Goal: Task Accomplishment & Management: Manage account settings

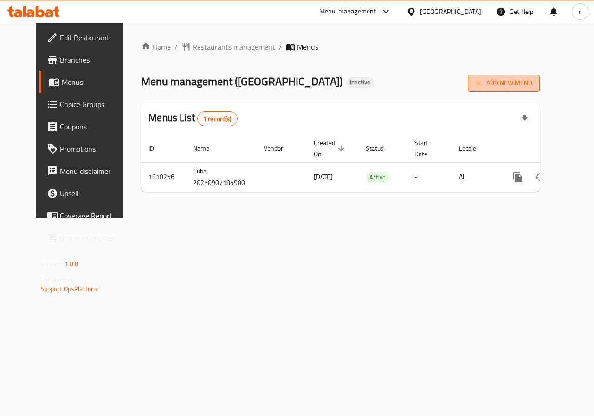
click at [532, 85] on span "Add New Menu" at bounding box center [503, 83] width 57 height 12
click at [524, 86] on span "Add New Menu" at bounding box center [503, 84] width 57 height 12
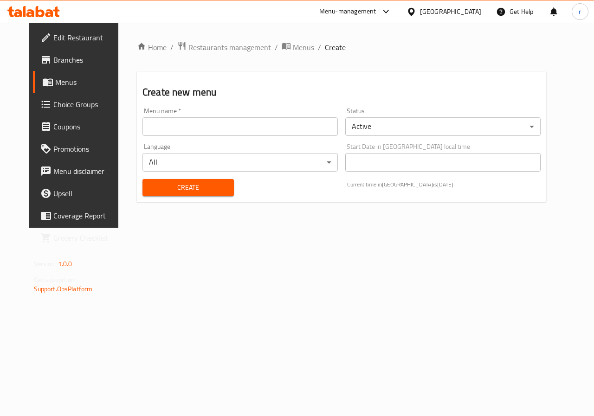
click at [322, 126] on input "text" at bounding box center [239, 126] width 195 height 19
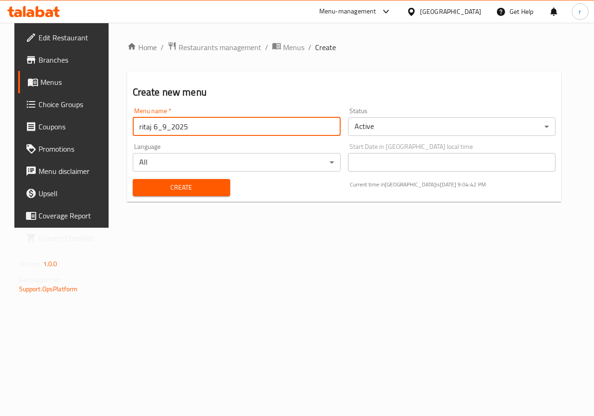
click at [148, 128] on input "ritaj 6_9_2025" at bounding box center [237, 126] width 208 height 19
type input "ritaj _9_2025"
click at [216, 183] on span "Create" at bounding box center [181, 188] width 83 height 12
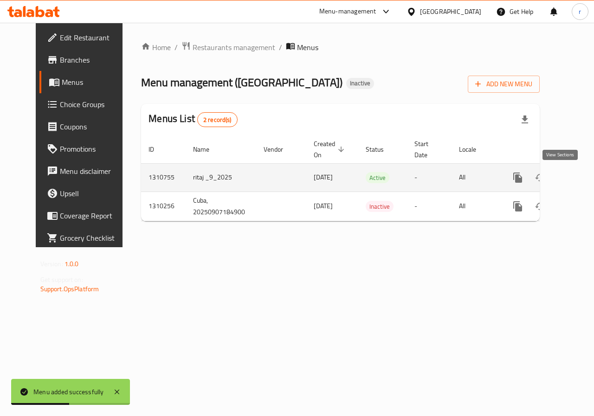
click at [579, 175] on icon "enhanced table" at bounding box center [584, 177] width 11 height 11
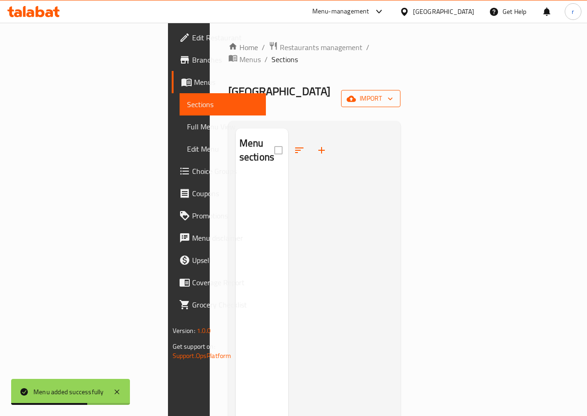
click at [400, 90] on button "import" at bounding box center [370, 98] width 59 height 17
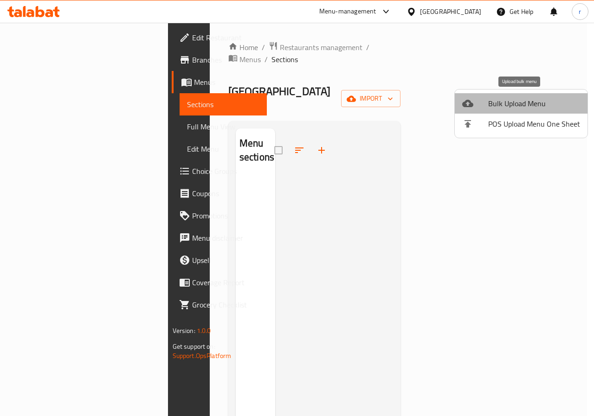
click at [525, 98] on span "Bulk Upload Menu" at bounding box center [534, 103] width 92 height 11
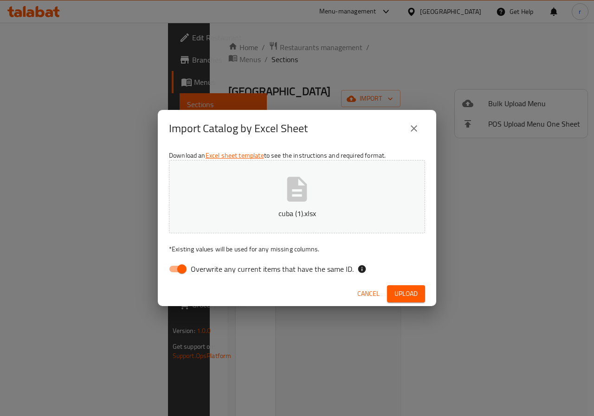
click at [210, 267] on span "Overwrite any current items that have the same ID." at bounding box center [272, 268] width 163 height 11
click at [208, 267] on input "Overwrite any current items that have the same ID." at bounding box center [181, 269] width 53 height 18
checkbox input "false"
click at [415, 289] on span "Upload" at bounding box center [405, 294] width 23 height 12
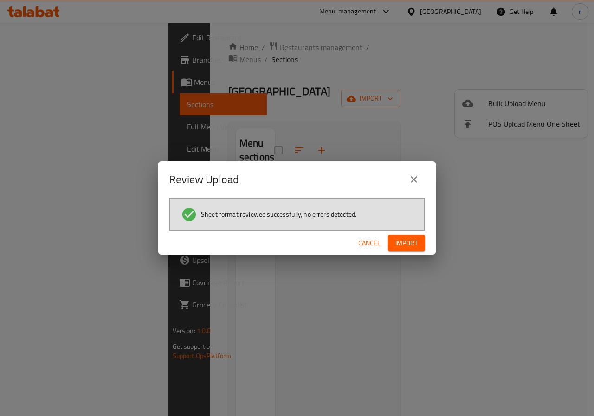
click at [406, 241] on span "Import" at bounding box center [406, 243] width 22 height 12
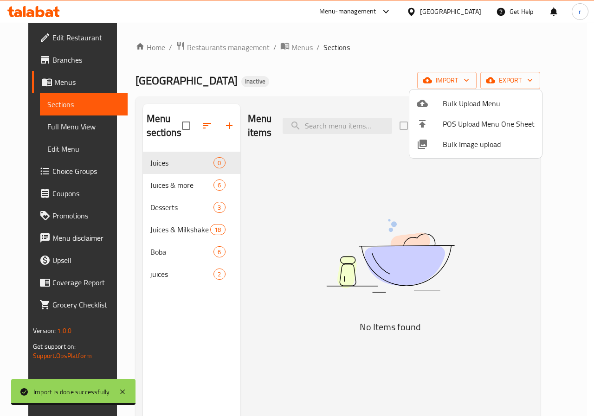
click at [132, 164] on div at bounding box center [297, 208] width 594 height 416
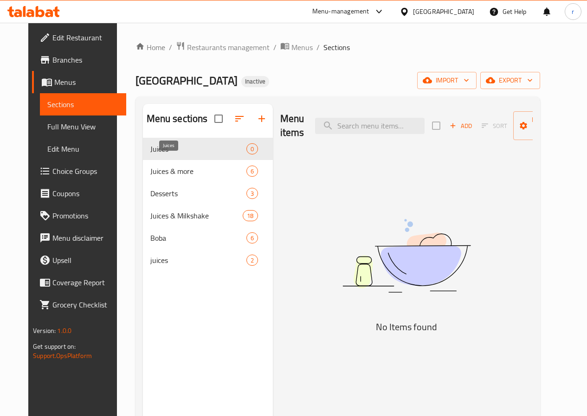
click at [150, 154] on span "Juices" at bounding box center [198, 148] width 96 height 11
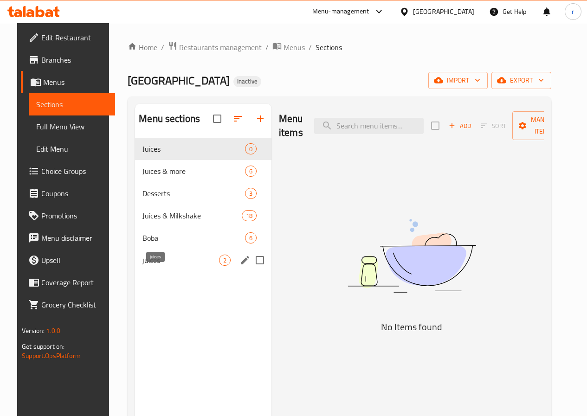
click at [142, 266] on span "juices" at bounding box center [180, 260] width 77 height 11
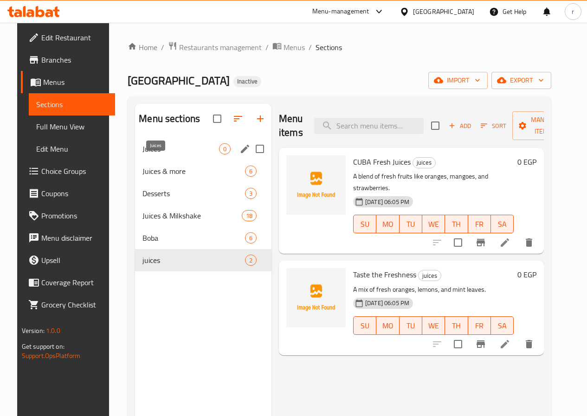
click at [167, 156] on div "Juices 0" at bounding box center [203, 149] width 136 height 22
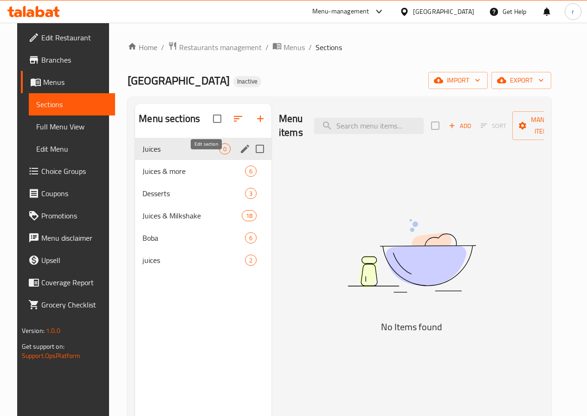
click at [239, 154] on icon "edit" at bounding box center [244, 148] width 11 height 11
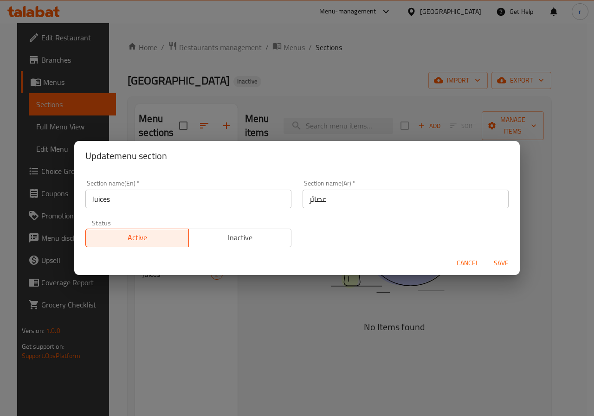
click at [479, 257] on button "Cancel" at bounding box center [468, 263] width 30 height 17
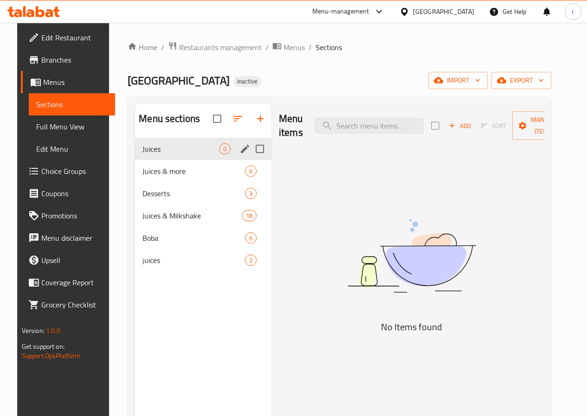
click at [250, 159] on input "Menu sections" at bounding box center [259, 148] width 19 height 19
checkbox input "true"
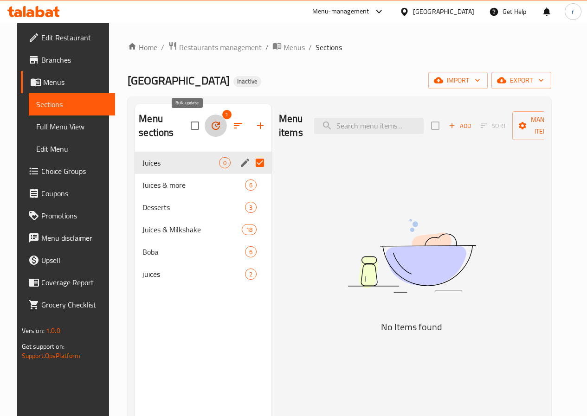
click at [205, 130] on button "button" at bounding box center [216, 126] width 22 height 22
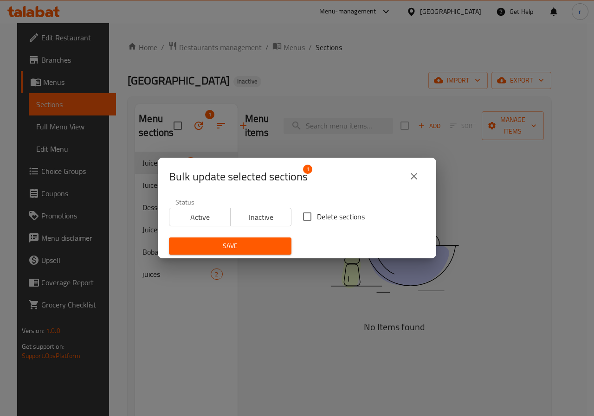
click at [308, 217] on input "Delete sections" at bounding box center [306, 216] width 19 height 19
checkbox input "true"
click at [257, 238] on button "Save" at bounding box center [230, 245] width 122 height 17
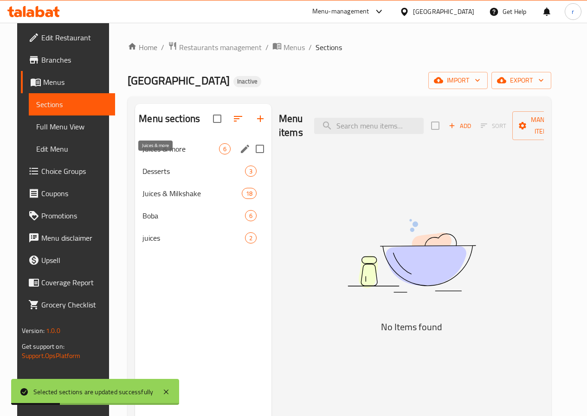
click at [145, 154] on span "Juices & more" at bounding box center [180, 148] width 77 height 11
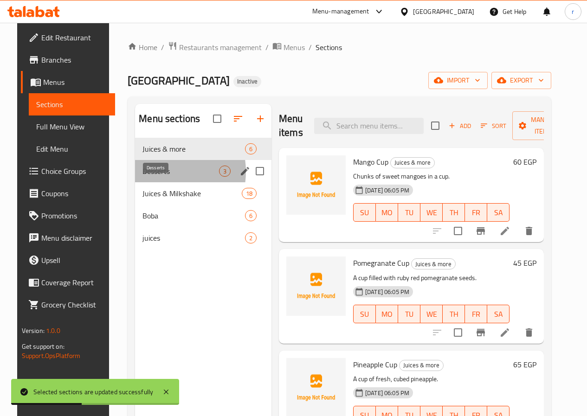
click at [151, 177] on span "Desserts" at bounding box center [180, 171] width 77 height 11
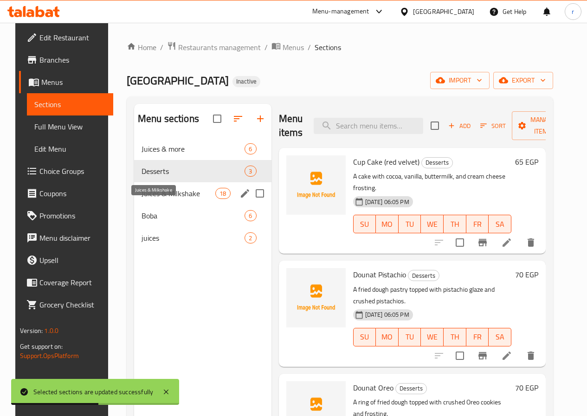
click at [155, 199] on span "Juices & Milkshake" at bounding box center [178, 193] width 74 height 11
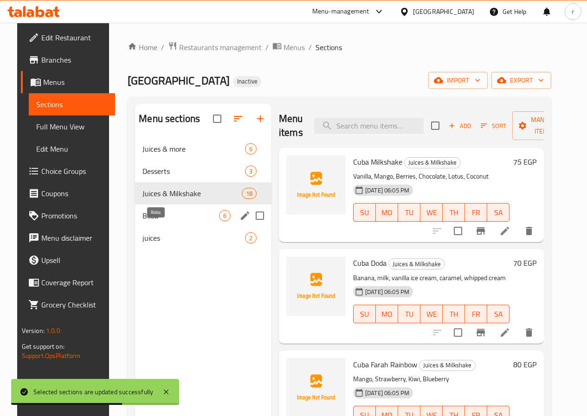
click at [152, 221] on span "Boba" at bounding box center [180, 215] width 77 height 11
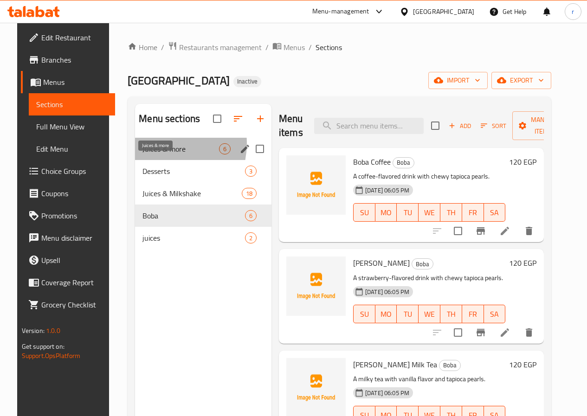
click at [150, 154] on span "Juices & more" at bounding box center [180, 148] width 77 height 11
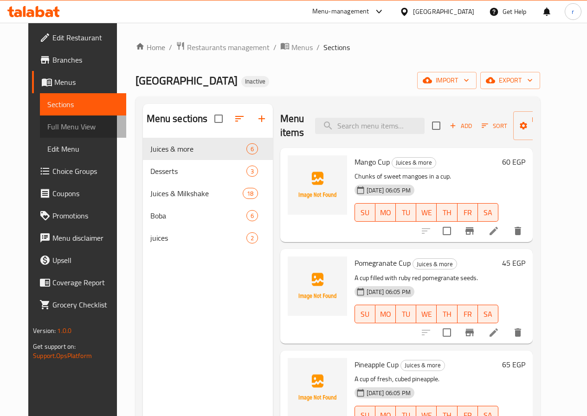
click at [47, 123] on span "Full Menu View" at bounding box center [82, 126] width 71 height 11
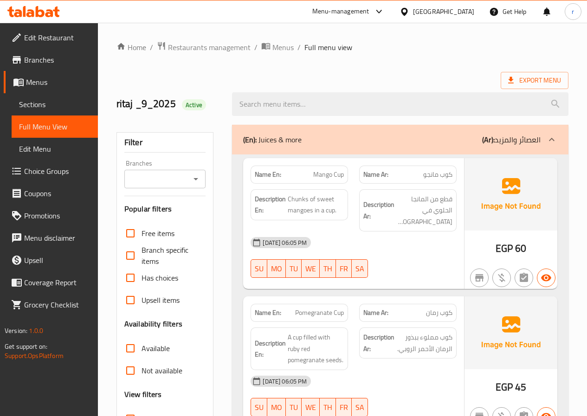
scroll to position [46, 0]
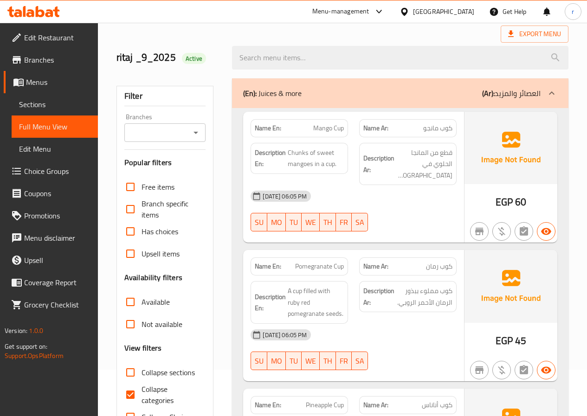
click at [137, 392] on input "Collapse categories" at bounding box center [130, 395] width 22 height 22
checkbox input "false"
click at [443, 168] on span "قطع من المانجا الحلوي في كوب" at bounding box center [424, 164] width 56 height 34
click at [331, 135] on div "Name En: Mango Cup" at bounding box center [298, 128] width 97 height 18
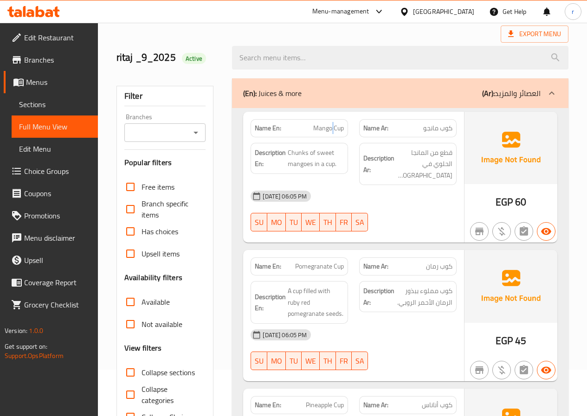
click at [331, 135] on div "Name En: Mango Cup" at bounding box center [298, 128] width 97 height 18
copy span "Mango Cup"
click at [433, 168] on span "قطع من المانجا الحلوي في كوب" at bounding box center [424, 164] width 56 height 34
click at [436, 167] on span "قطع من المانجا الحلوي في كوب" at bounding box center [424, 164] width 56 height 34
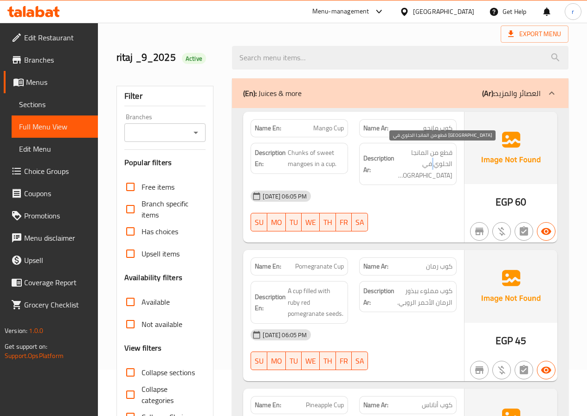
click at [436, 167] on span "قطع من المانجا الحلوي في كوب" at bounding box center [424, 164] width 56 height 34
click at [439, 167] on span "قطع من المانجا الحلوي في كوب" at bounding box center [424, 164] width 56 height 34
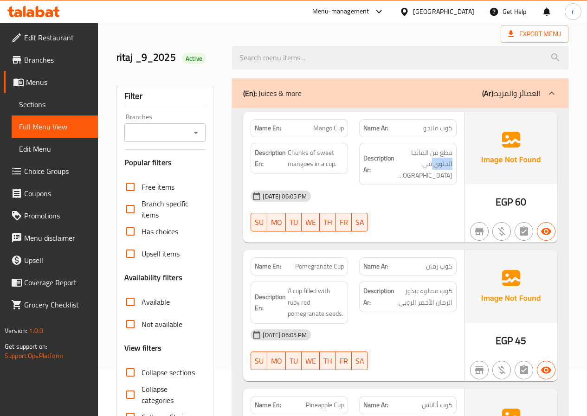
click at [552, 124] on img at bounding box center [510, 148] width 93 height 72
click at [426, 169] on span "قطع من المانجا الحلوي في كوب" at bounding box center [424, 164] width 56 height 34
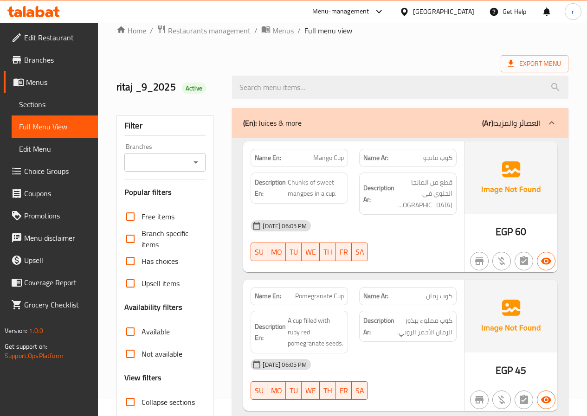
scroll to position [0, 0]
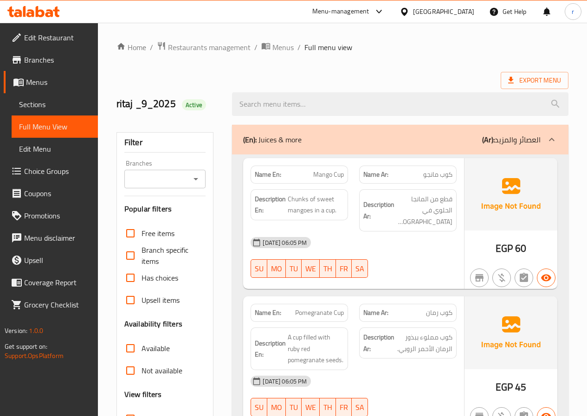
click at [35, 148] on span "Edit Menu" at bounding box center [54, 148] width 71 height 11
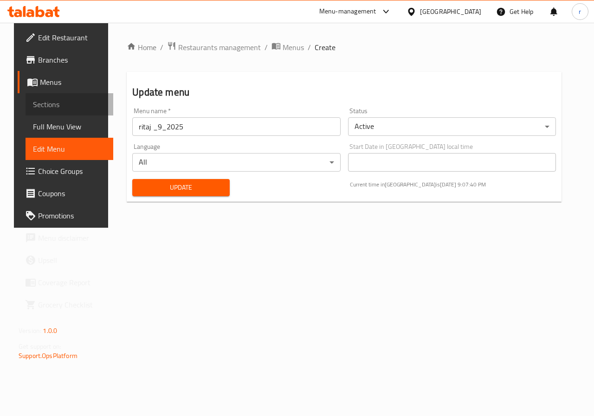
click at [45, 104] on span "Sections" at bounding box center [69, 104] width 73 height 11
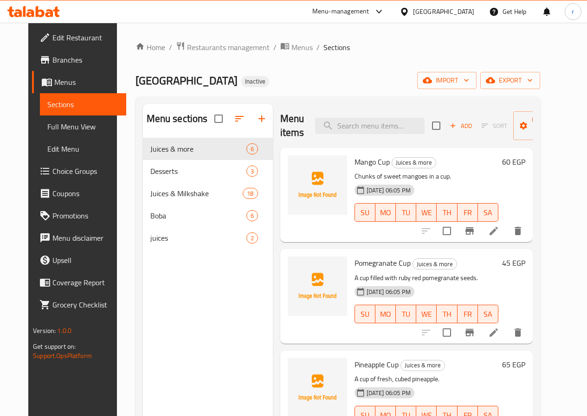
click at [507, 231] on li at bounding box center [494, 231] width 26 height 17
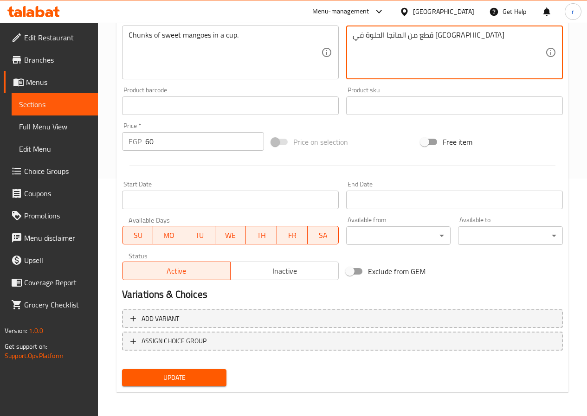
scroll to position [239, 0]
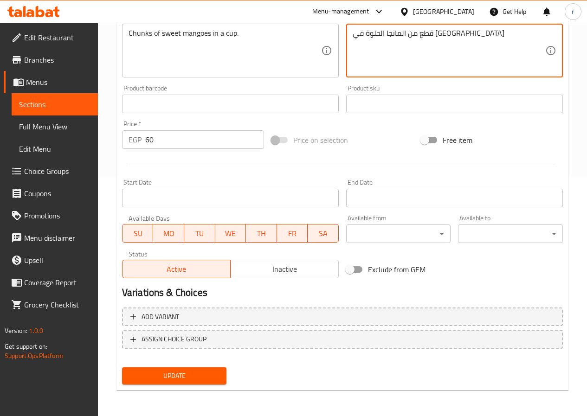
type textarea "قطع من المانجا الحلوة في كوب"
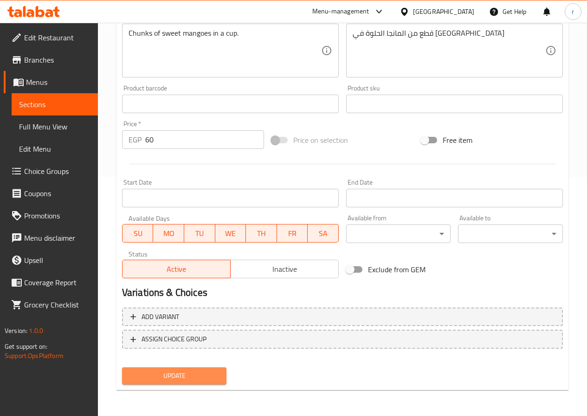
click at [179, 378] on span "Update" at bounding box center [174, 376] width 90 height 12
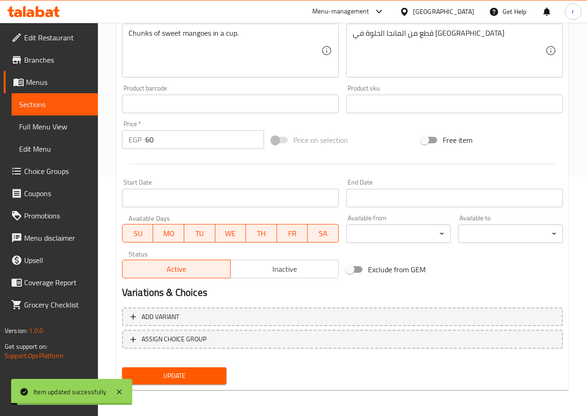
click at [48, 130] on span "Full Menu View" at bounding box center [54, 126] width 71 height 11
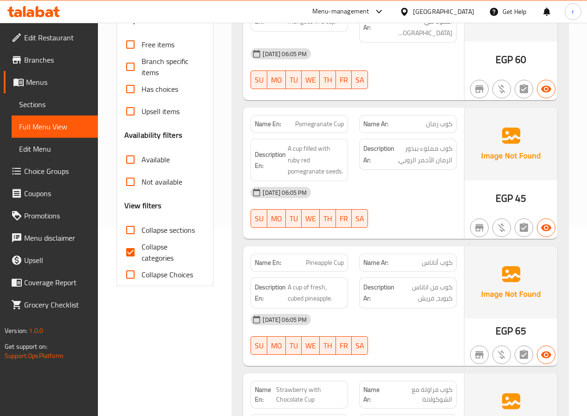
scroll to position [93, 0]
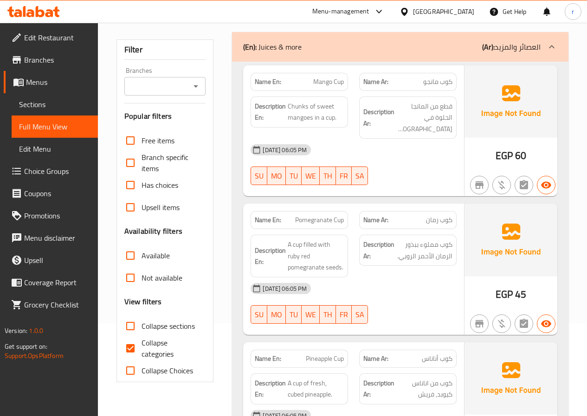
click at [132, 351] on input "Collapse categories" at bounding box center [130, 348] width 22 height 22
checkbox input "false"
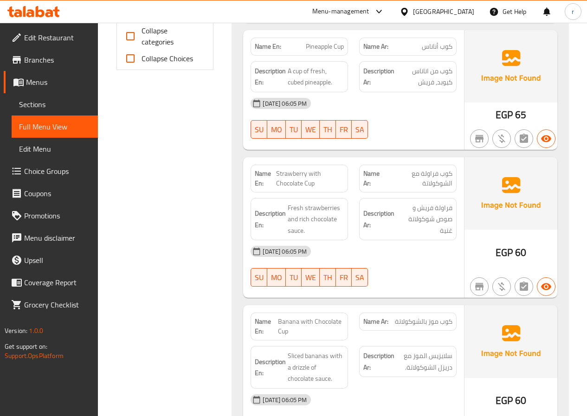
scroll to position [278, 0]
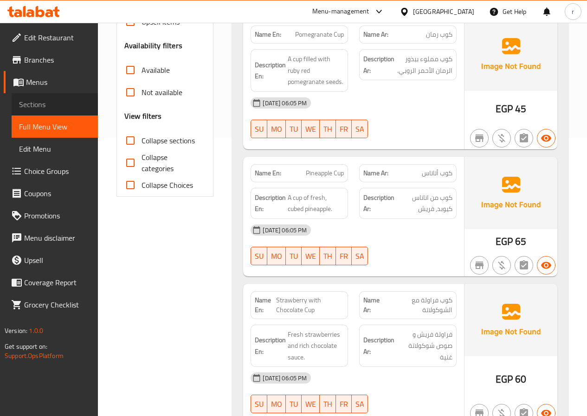
click at [67, 109] on span "Sections" at bounding box center [54, 104] width 71 height 11
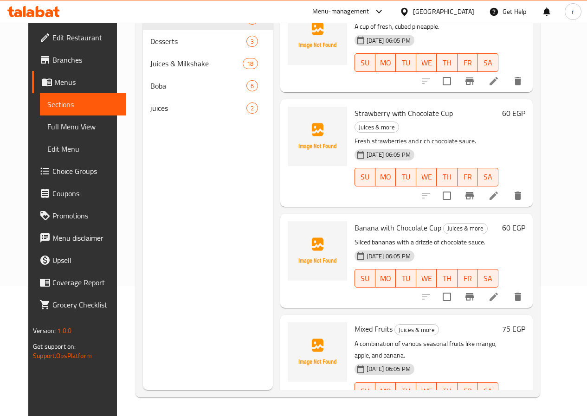
scroll to position [229, 0]
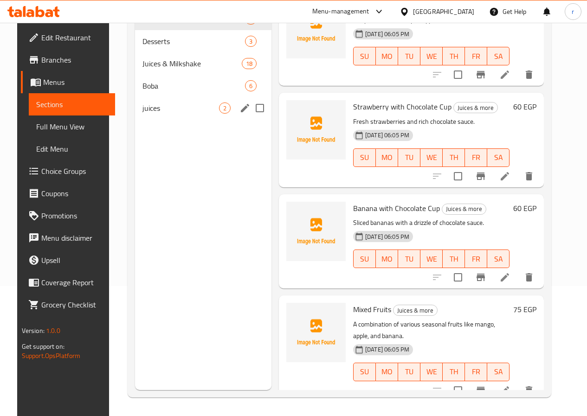
click at [142, 114] on span "juices" at bounding box center [180, 108] width 77 height 11
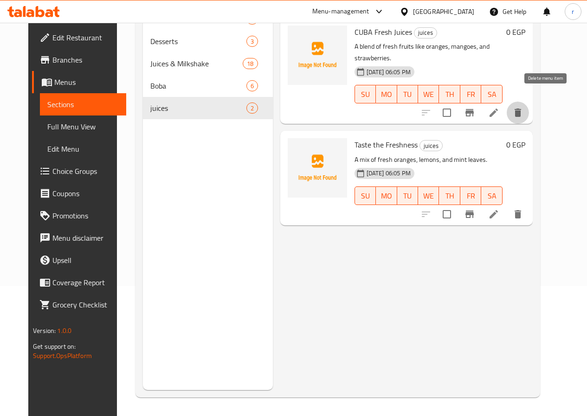
click at [523, 107] on icon "delete" at bounding box center [517, 112] width 11 height 11
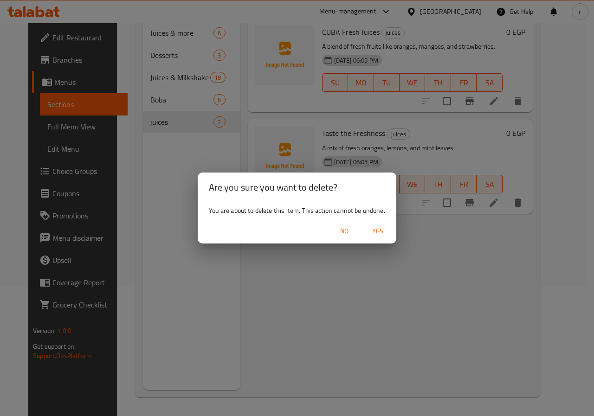
click at [378, 228] on span "Yes" at bounding box center [377, 231] width 22 height 12
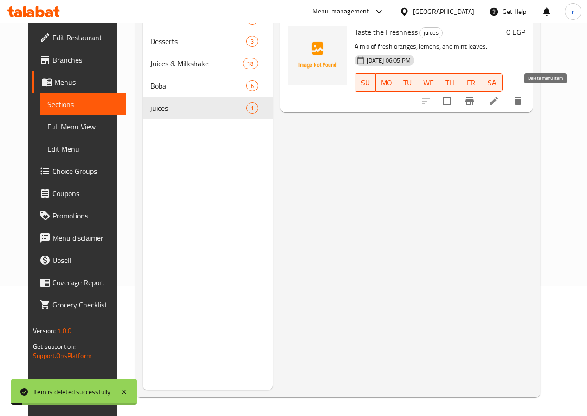
click at [523, 97] on icon "delete" at bounding box center [517, 101] width 11 height 11
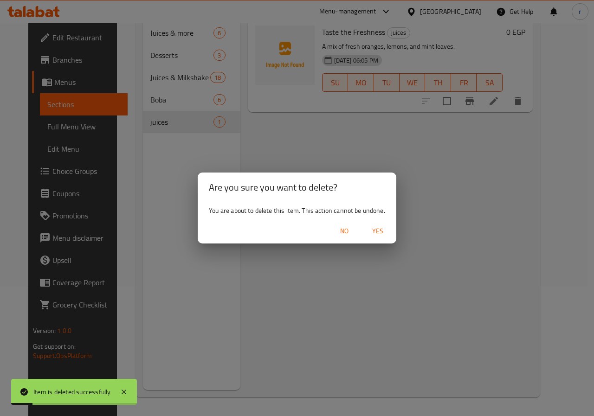
click at [387, 231] on span "Yes" at bounding box center [377, 231] width 22 height 12
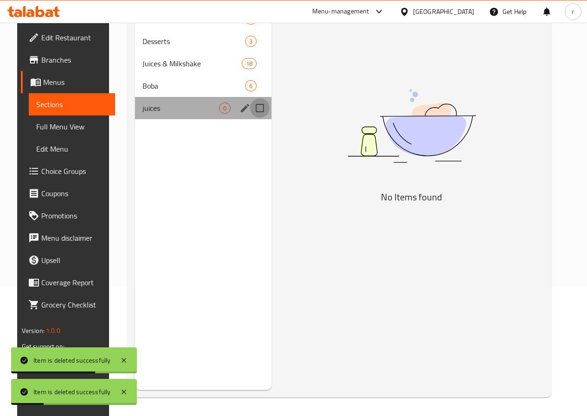
click at [250, 118] on input "Menu sections" at bounding box center [259, 107] width 19 height 19
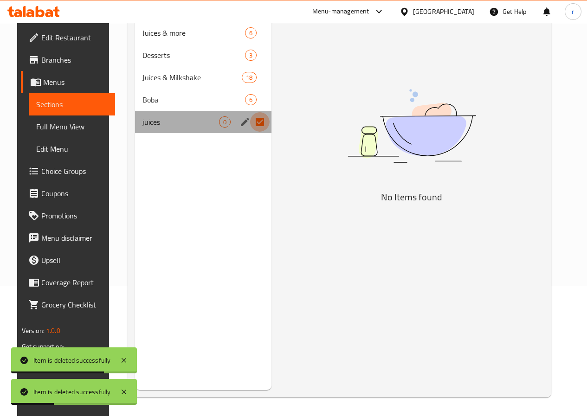
click at [250, 124] on input "Menu sections" at bounding box center [259, 121] width 19 height 19
checkbox input "false"
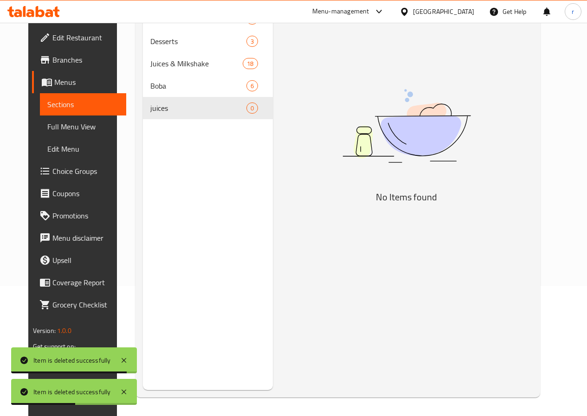
drag, startPoint x: 141, startPoint y: 122, endPoint x: 397, endPoint y: 118, distance: 256.1
click at [397, 118] on img at bounding box center [406, 125] width 232 height 123
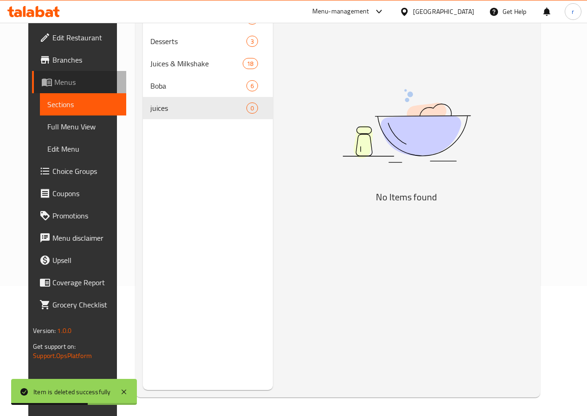
click at [59, 81] on span "Menus" at bounding box center [86, 82] width 64 height 11
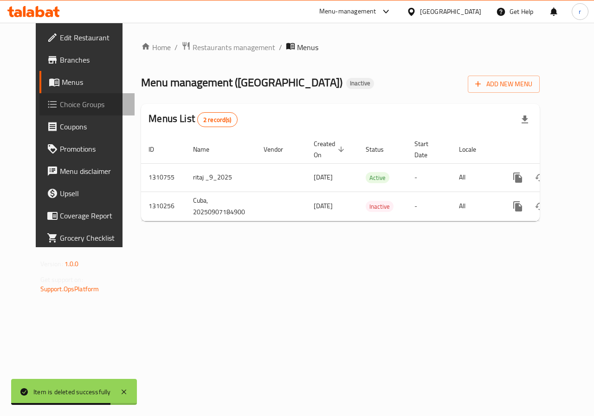
click at [60, 106] on span "Choice Groups" at bounding box center [94, 104] width 68 height 11
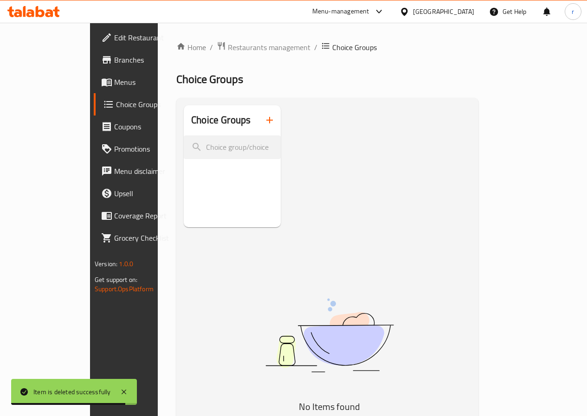
click at [53, 82] on div at bounding box center [293, 208] width 587 height 416
click at [114, 82] on span "Menus" at bounding box center [147, 82] width 66 height 11
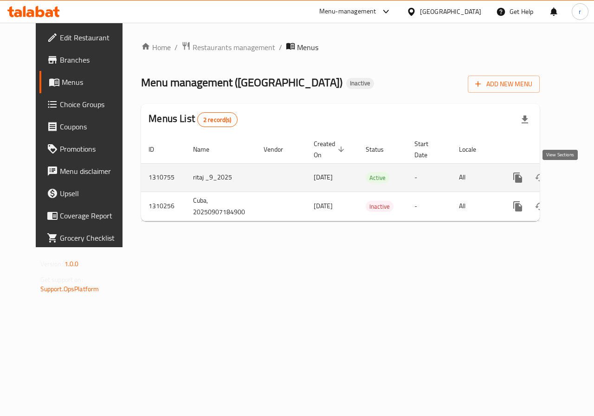
click at [573, 177] on link "enhanced table" at bounding box center [584, 178] width 22 height 22
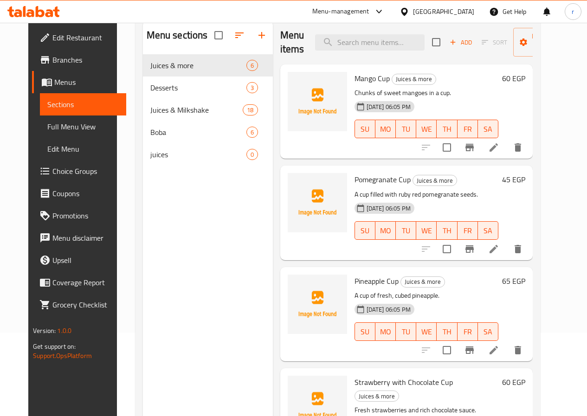
scroll to position [93, 0]
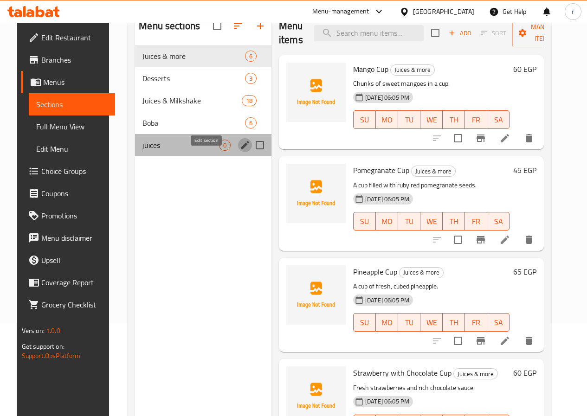
click at [239, 151] on icon "edit" at bounding box center [244, 145] width 11 height 11
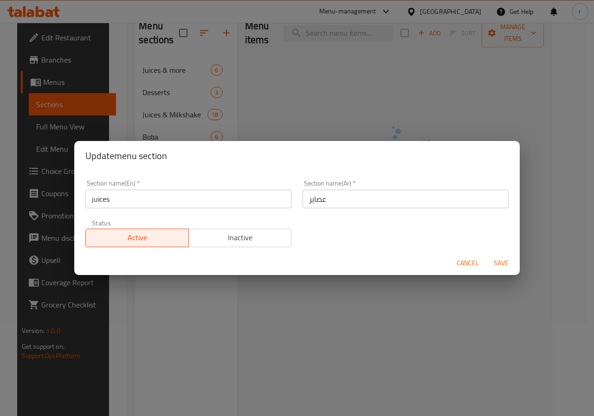
click at [454, 87] on div "Update menu section Section name(En)   * juices Section name(En) * Section name…" at bounding box center [297, 208] width 594 height 416
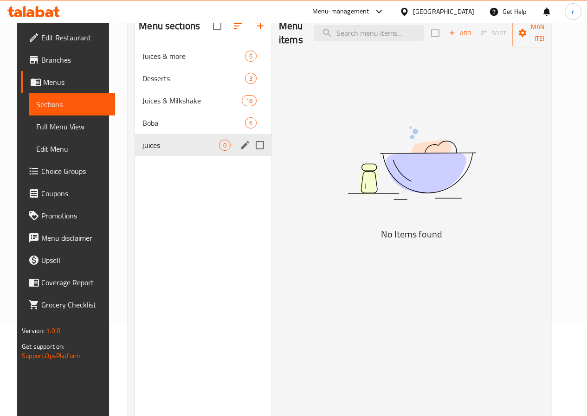
click at [250, 155] on input "Menu sections" at bounding box center [259, 144] width 19 height 19
checkbox input "true"
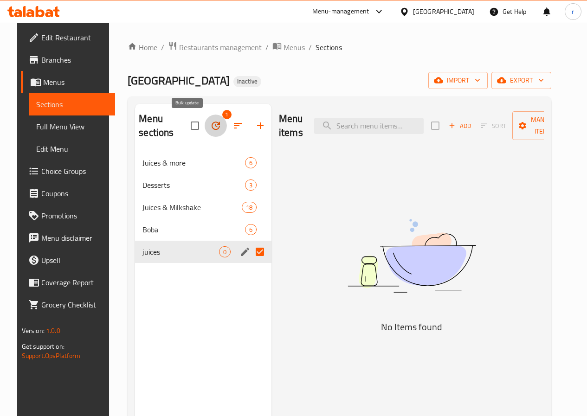
click at [210, 122] on icon "button" at bounding box center [215, 125] width 11 height 11
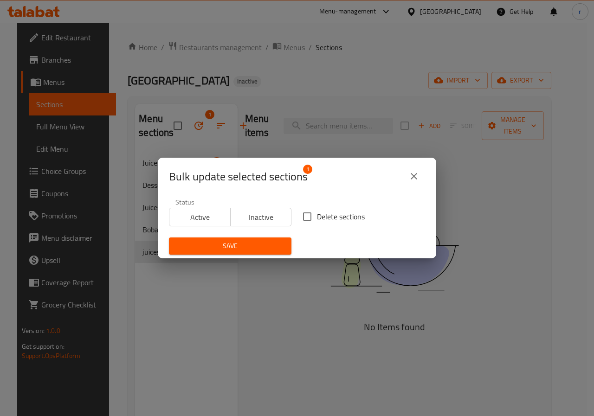
click at [320, 212] on span "Delete sections" at bounding box center [341, 216] width 48 height 11
click at [317, 212] on input "Delete sections" at bounding box center [306, 216] width 19 height 19
checkbox input "true"
click at [226, 252] on button "Save" at bounding box center [230, 245] width 122 height 17
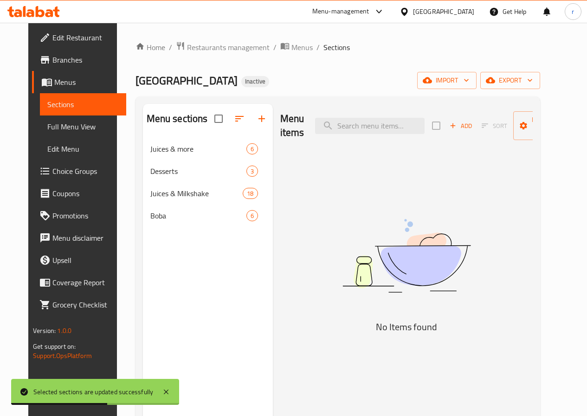
click at [75, 121] on span "Full Menu View" at bounding box center [82, 126] width 71 height 11
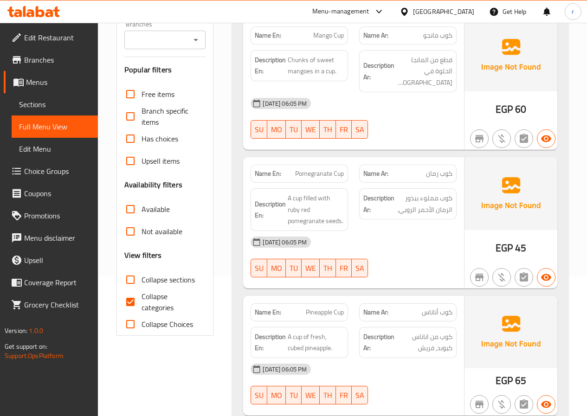
scroll to position [186, 0]
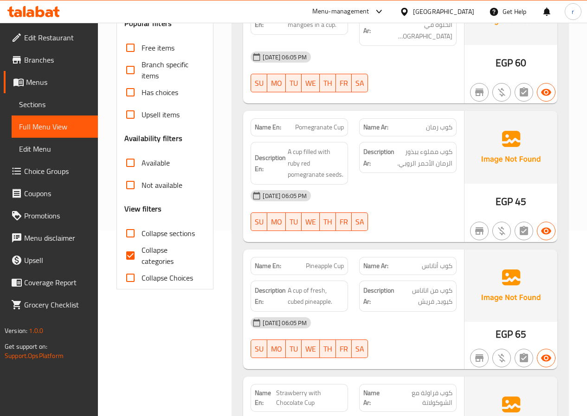
click at [181, 252] on span "Collapse categories" at bounding box center [169, 255] width 57 height 22
click at [141, 252] on input "Collapse categories" at bounding box center [130, 255] width 22 height 22
checkbox input "false"
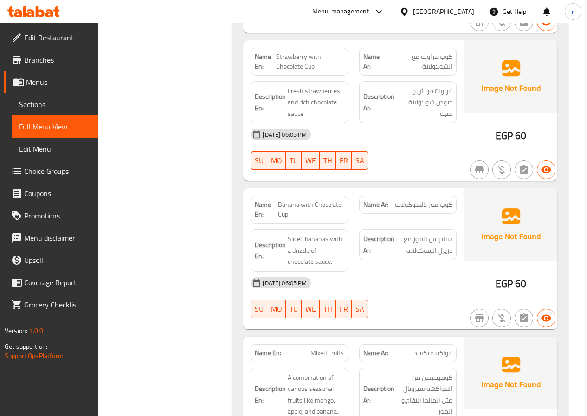
scroll to position [557, 0]
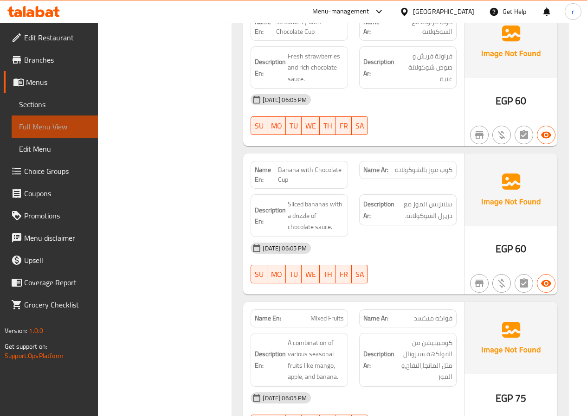
click at [37, 128] on span "Full Menu View" at bounding box center [54, 126] width 71 height 11
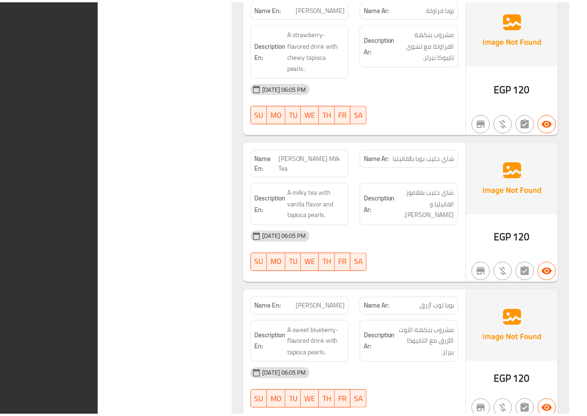
scroll to position [4415, 0]
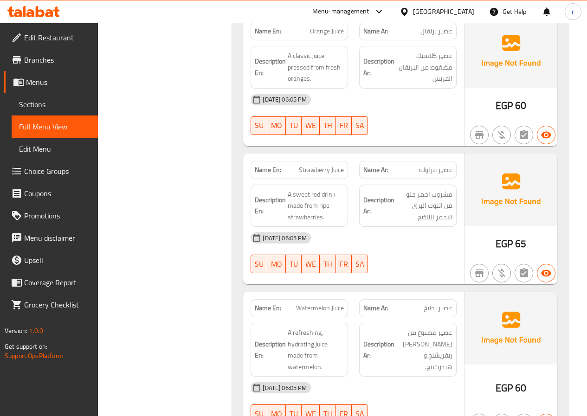
drag, startPoint x: 58, startPoint y: 105, endPoint x: 69, endPoint y: 112, distance: 12.9
click at [58, 105] on span "Sections" at bounding box center [54, 104] width 71 height 11
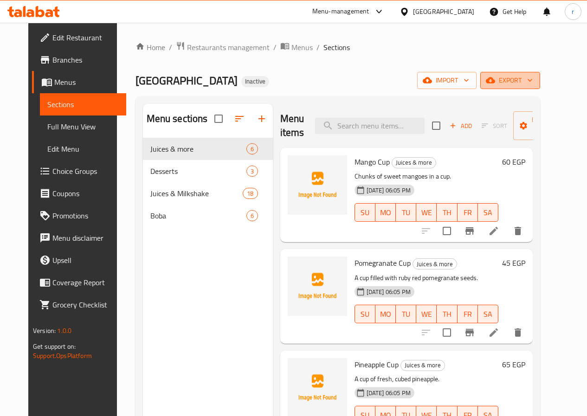
click at [526, 79] on span "export" at bounding box center [510, 81] width 45 height 12
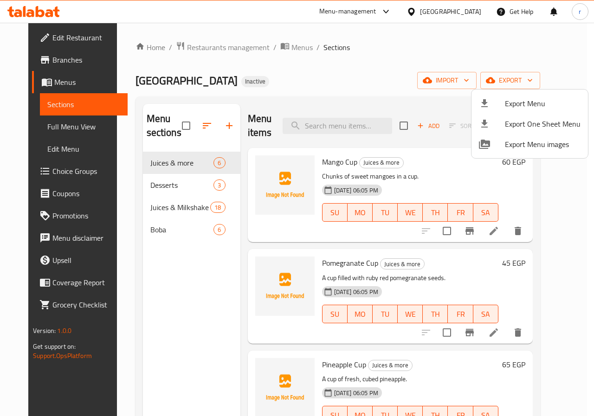
click at [488, 95] on li "Export Menu" at bounding box center [529, 103] width 116 height 20
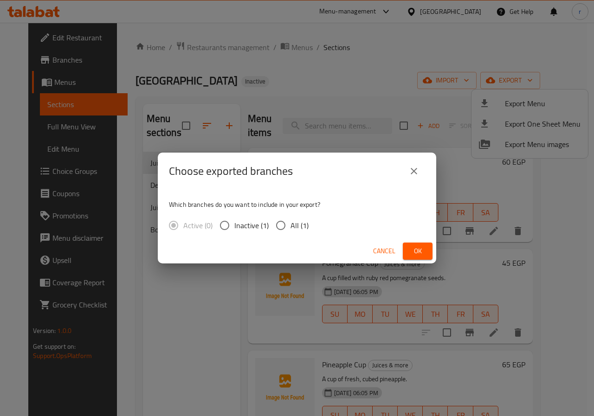
click at [303, 224] on span "All (1)" at bounding box center [299, 225] width 18 height 11
click at [290, 224] on input "All (1)" at bounding box center [280, 225] width 19 height 19
radio input "true"
click at [406, 247] on button "Ok" at bounding box center [418, 251] width 30 height 17
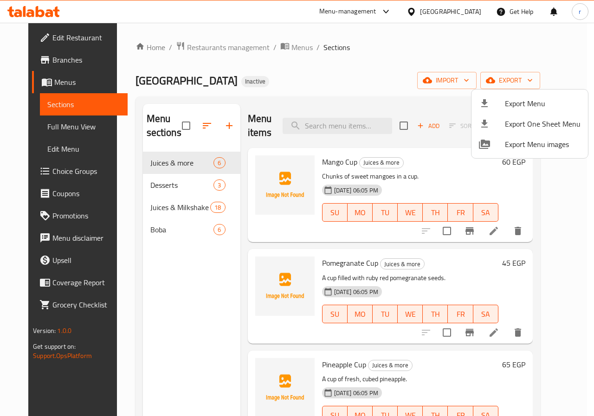
click at [38, 42] on div at bounding box center [297, 208] width 594 height 416
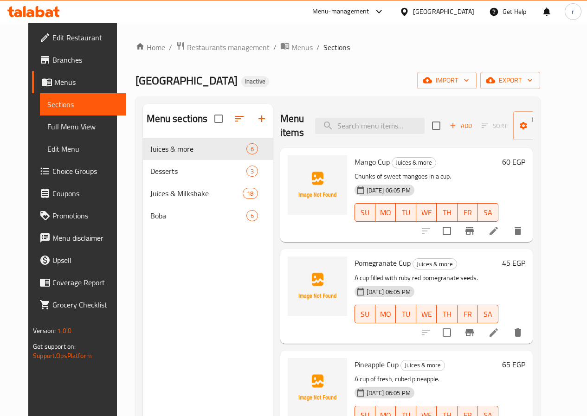
click at [52, 42] on span "Edit Restaurant" at bounding box center [85, 37] width 66 height 11
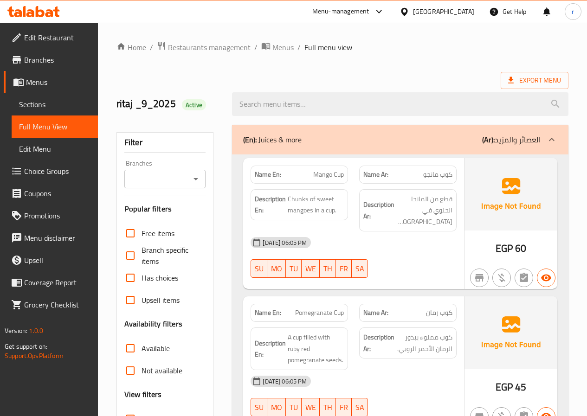
click at [33, 101] on span "Sections" at bounding box center [54, 104] width 71 height 11
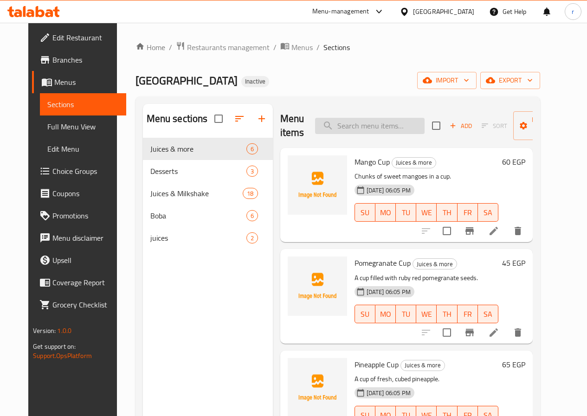
click at [331, 125] on input "search" at bounding box center [369, 126] width 109 height 16
paste input "Mango Cup"
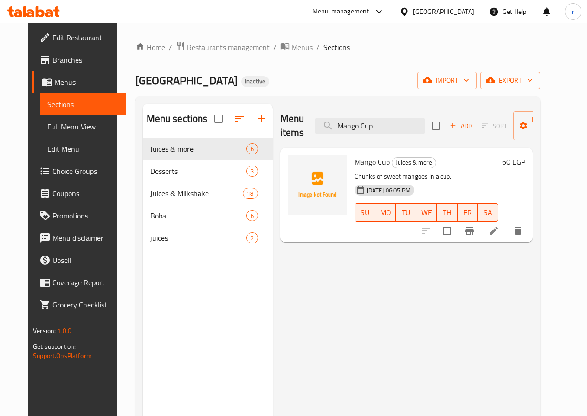
type input "Mango Cup"
click at [498, 230] on icon at bounding box center [493, 231] width 8 height 8
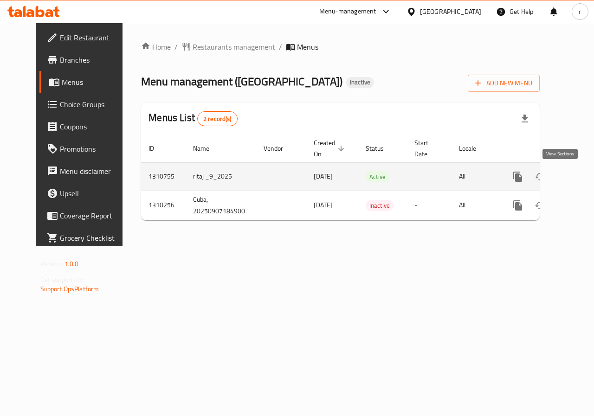
click at [579, 172] on icon "enhanced table" at bounding box center [584, 176] width 11 height 11
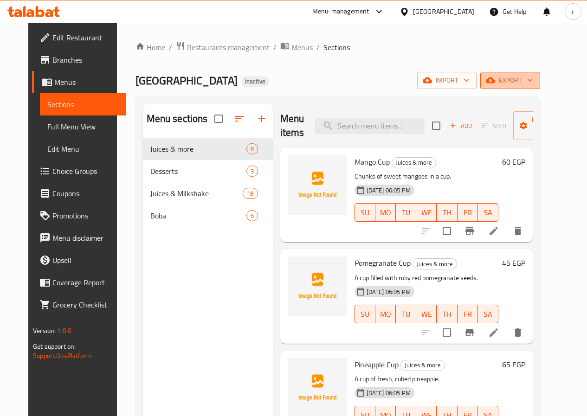
click at [531, 85] on span "export" at bounding box center [510, 81] width 45 height 12
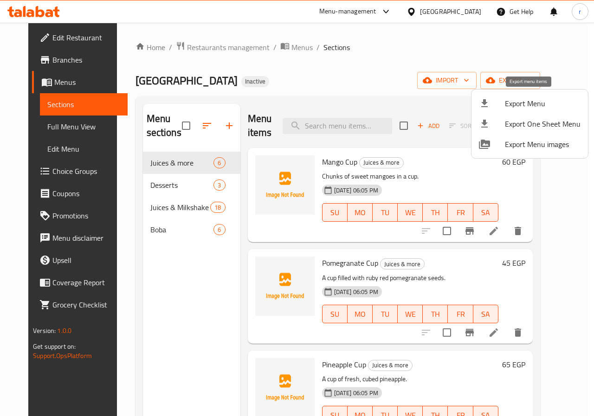
click at [524, 109] on span "Export Menu" at bounding box center [543, 103] width 76 height 11
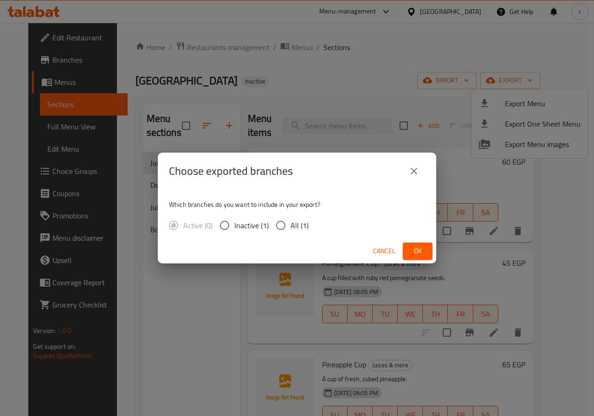
click at [408, 253] on button "Ok" at bounding box center [418, 251] width 30 height 17
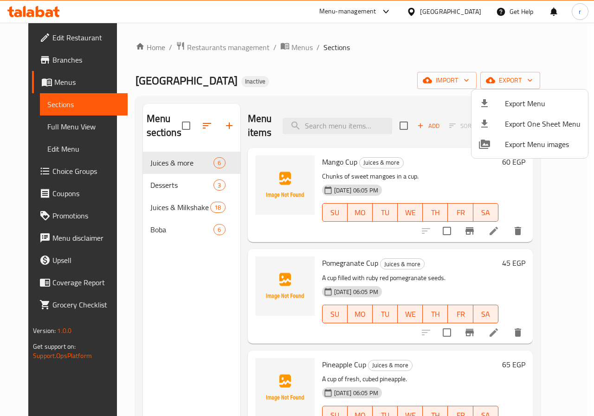
click at [558, 29] on div at bounding box center [297, 208] width 594 height 416
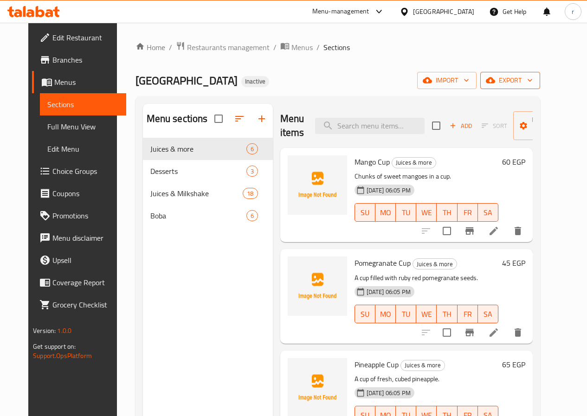
click at [534, 83] on icon "button" at bounding box center [529, 80] width 9 height 9
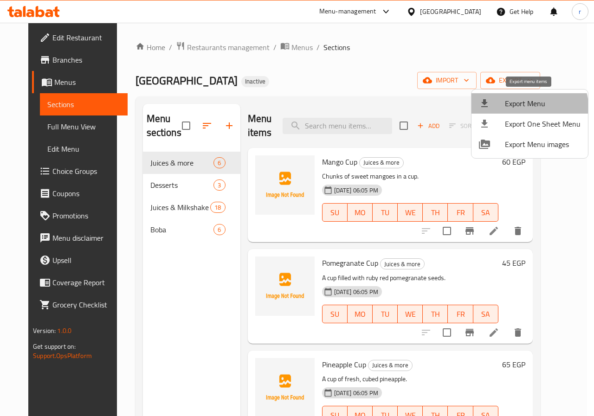
drag, startPoint x: 514, startPoint y: 111, endPoint x: 518, endPoint y: 105, distance: 7.0
click at [518, 105] on li "Export Menu" at bounding box center [529, 103] width 116 height 20
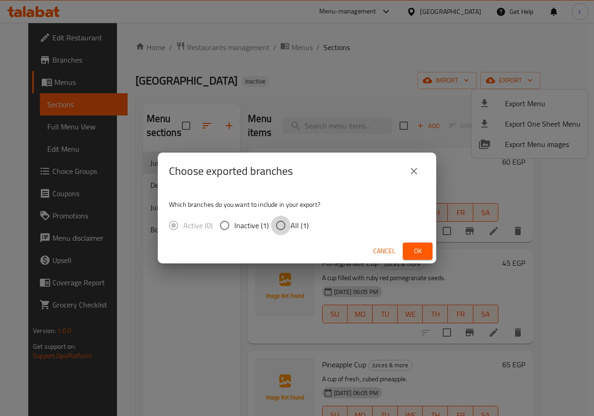
click at [289, 216] on input "All (1)" at bounding box center [280, 225] width 19 height 19
radio input "true"
click at [411, 246] on span "Ok" at bounding box center [417, 251] width 15 height 12
